Goal: Task Accomplishment & Management: Manage account settings

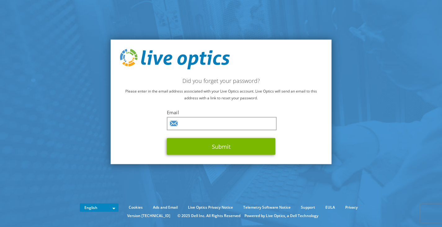
click at [202, 112] on label "Email" at bounding box center [221, 112] width 109 height 6
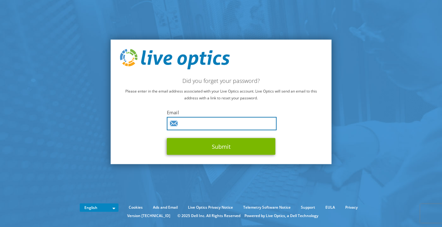
click at [202, 123] on input "text" at bounding box center [222, 123] width 110 height 13
type input "petr.hromadko@unicodesys.cz"
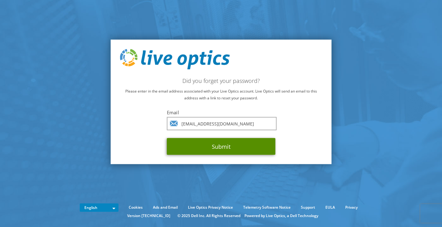
click at [220, 144] on button "Submit" at bounding box center [221, 146] width 109 height 17
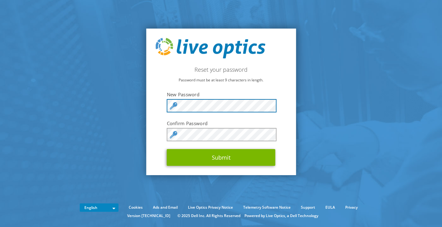
click at [132, 107] on section "Reset your password Password must be at least 9 characters in length. New Passw…" at bounding box center [221, 102] width 442 height 204
click at [94, 34] on section "Reset your password Password must be at least 9 characters in length. New Passw…" at bounding box center [221, 102] width 442 height 204
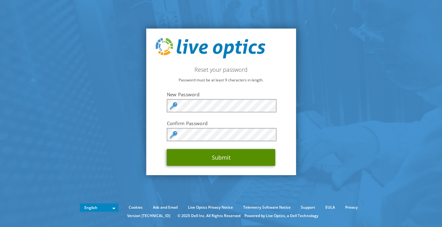
click at [200, 157] on button "Submit" at bounding box center [221, 157] width 109 height 17
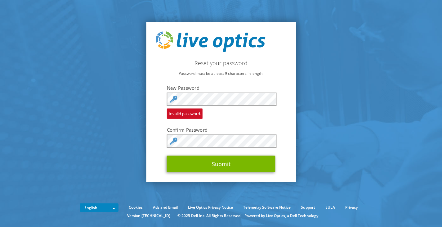
click at [2, 70] on section "Reset your password Password must be at least 9 characters in length. New Passw…" at bounding box center [221, 102] width 442 height 204
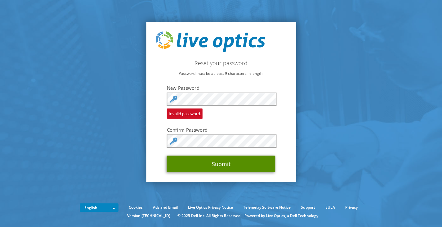
click at [183, 161] on button "Submit" at bounding box center [221, 164] width 109 height 17
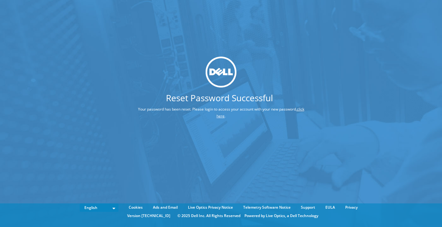
click at [175, 54] on div "Reset Password Successful Your password has been reset. Please login to access …" at bounding box center [221, 104] width 442 height 208
click at [221, 117] on link "click here" at bounding box center [261, 113] width 88 height 12
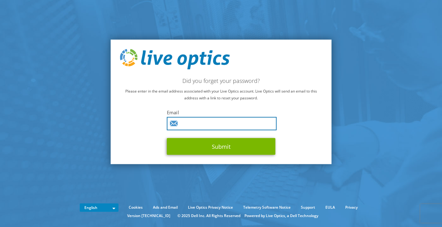
click at [206, 124] on input "text" at bounding box center [222, 123] width 110 height 13
type input "[EMAIL_ADDRESS][DOMAIN_NAME]"
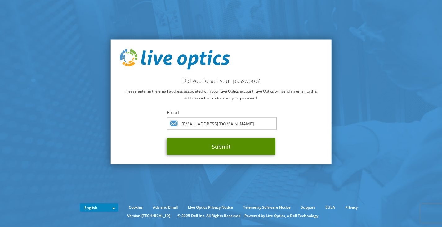
click at [218, 144] on button "Submit" at bounding box center [221, 146] width 109 height 17
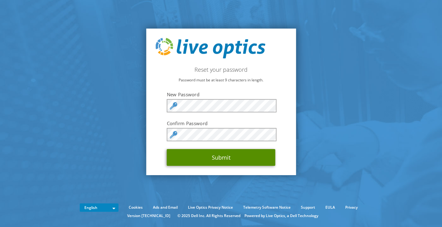
click at [210, 163] on button "Submit" at bounding box center [221, 157] width 109 height 17
